Goal: Task Accomplishment & Management: Manage account settings

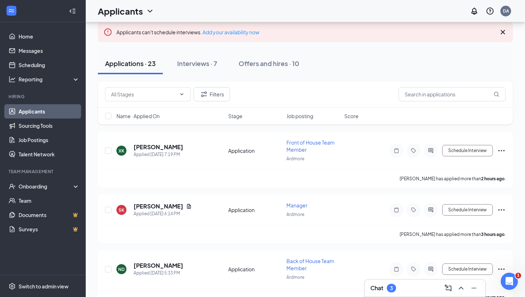
scroll to position [41, 0]
click at [45, 128] on link "Sourcing Tools" at bounding box center [49, 126] width 61 height 14
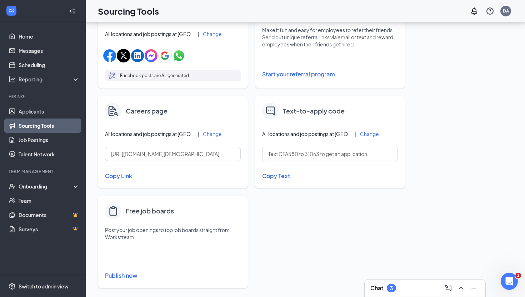
scroll to position [261, 0]
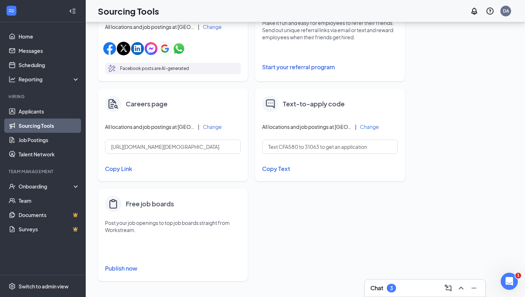
click at [122, 169] on button "Copy Link" at bounding box center [173, 169] width 136 height 12
click at [44, 110] on link "Applicants" at bounding box center [49, 111] width 61 height 14
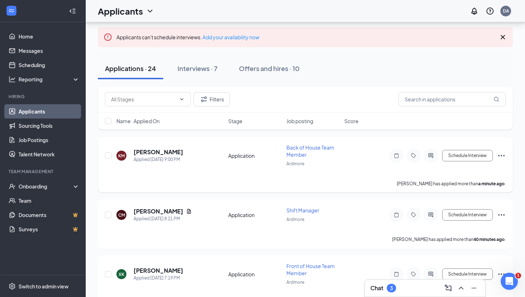
scroll to position [36, 0]
click at [144, 151] on h5 "[PERSON_NAME]" at bounding box center [159, 152] width 50 height 8
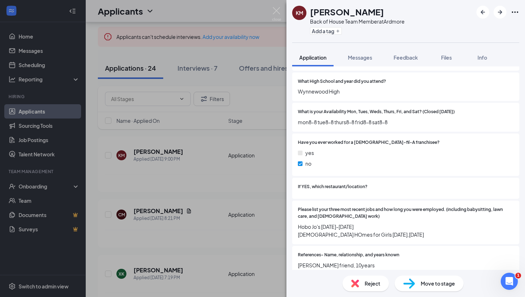
scroll to position [269, 0]
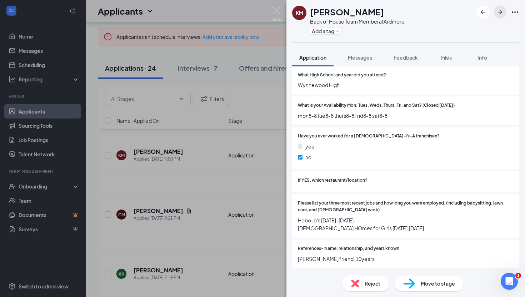
click at [500, 17] on button "button" at bounding box center [500, 12] width 13 height 13
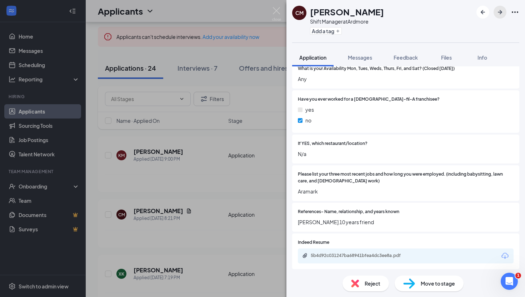
scroll to position [328, 0]
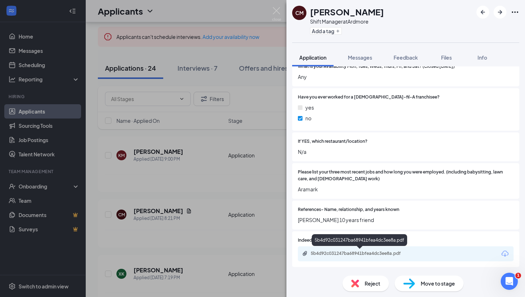
click at [361, 255] on div "5b4d92c031247ba68941bfea4dc3ee8a.pdf" at bounding box center [361, 254] width 100 height 6
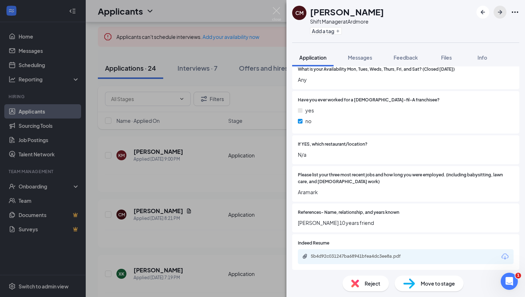
click at [501, 14] on icon "ArrowRight" at bounding box center [500, 12] width 9 height 9
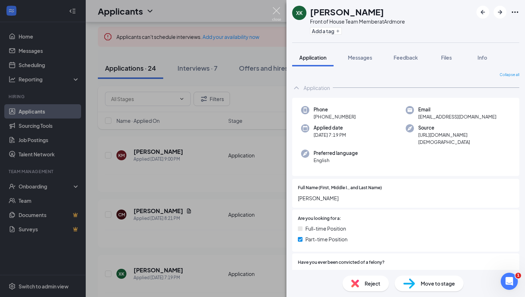
click at [277, 15] on img at bounding box center [276, 14] width 9 height 14
